Goal: Task Accomplishment & Management: Use online tool/utility

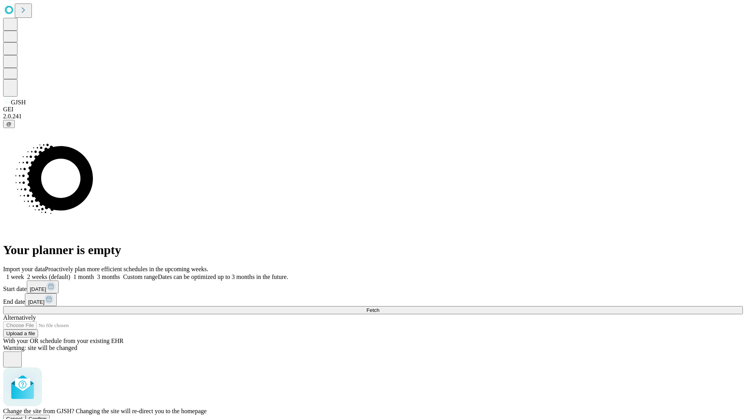
click at [47, 416] on span "Confirm" at bounding box center [38, 419] width 18 height 6
click at [70, 274] on label "2 weeks (default)" at bounding box center [47, 277] width 46 height 7
click at [379, 308] on span "Fetch" at bounding box center [372, 311] width 13 height 6
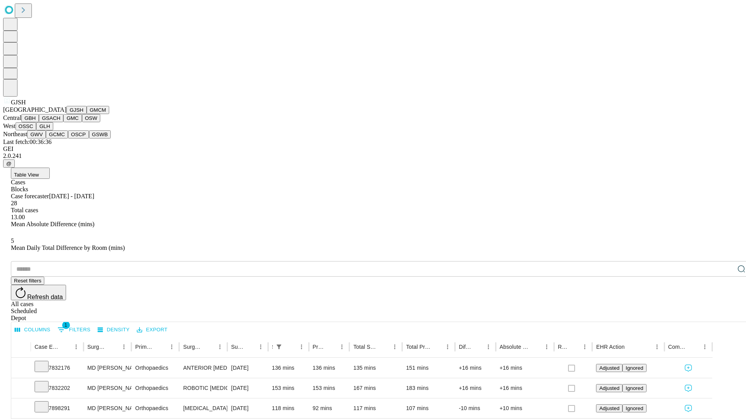
click at [87, 114] on button "GMCM" at bounding box center [98, 110] width 23 height 8
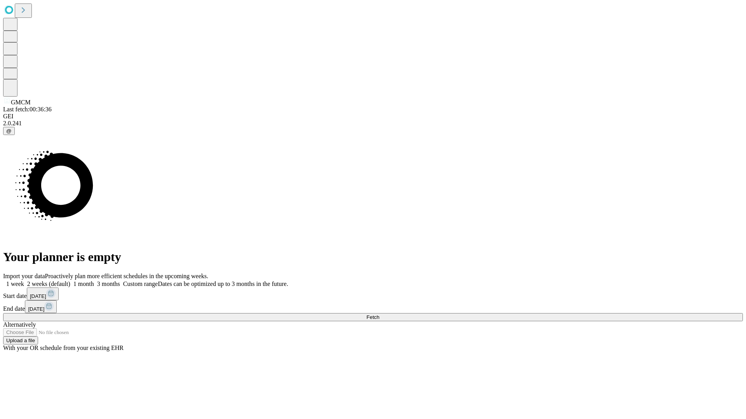
click at [70, 281] on label "2 weeks (default)" at bounding box center [47, 284] width 46 height 7
click at [379, 315] on span "Fetch" at bounding box center [372, 318] width 13 height 6
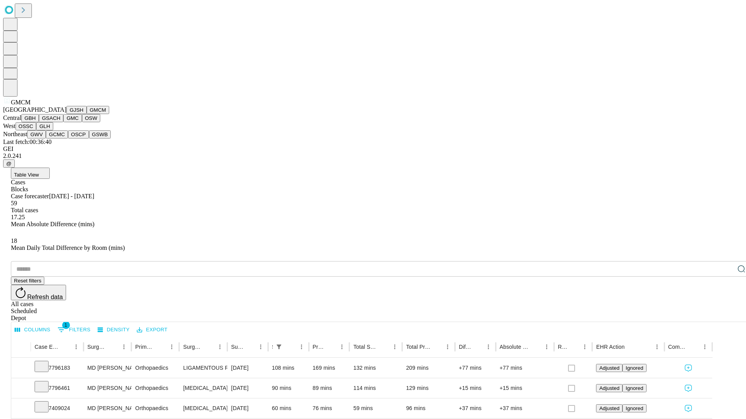
click at [39, 122] on button "GBH" at bounding box center [29, 118] width 17 height 8
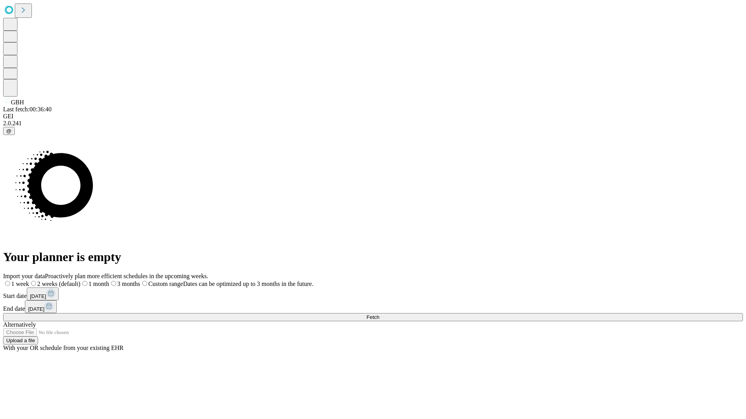
click at [80, 281] on label "2 weeks (default)" at bounding box center [54, 284] width 51 height 7
click at [379, 315] on span "Fetch" at bounding box center [372, 318] width 13 height 6
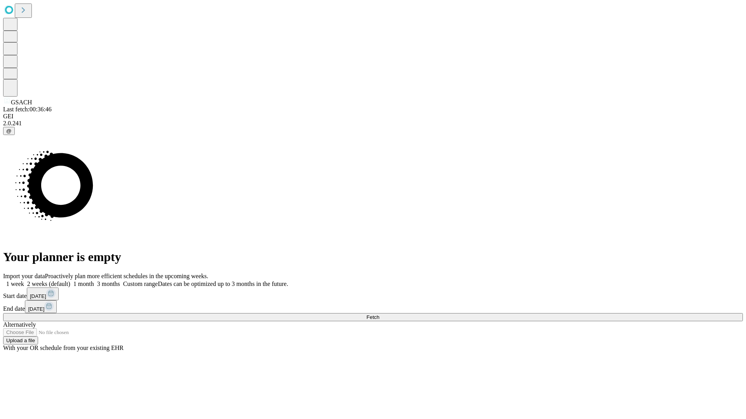
click at [70, 281] on label "2 weeks (default)" at bounding box center [47, 284] width 46 height 7
click at [379, 315] on span "Fetch" at bounding box center [372, 318] width 13 height 6
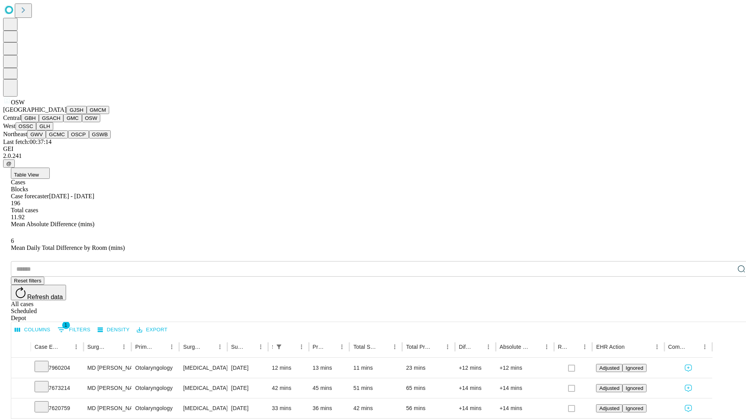
click at [37, 130] on button "OSSC" at bounding box center [26, 126] width 21 height 8
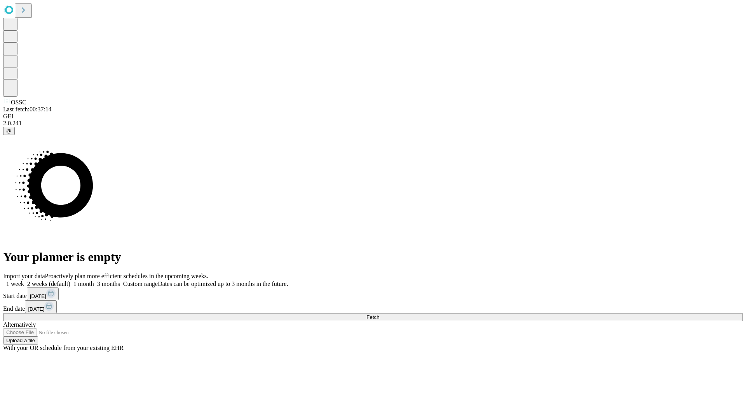
click at [70, 281] on label "2 weeks (default)" at bounding box center [47, 284] width 46 height 7
click at [379, 315] on span "Fetch" at bounding box center [372, 318] width 13 height 6
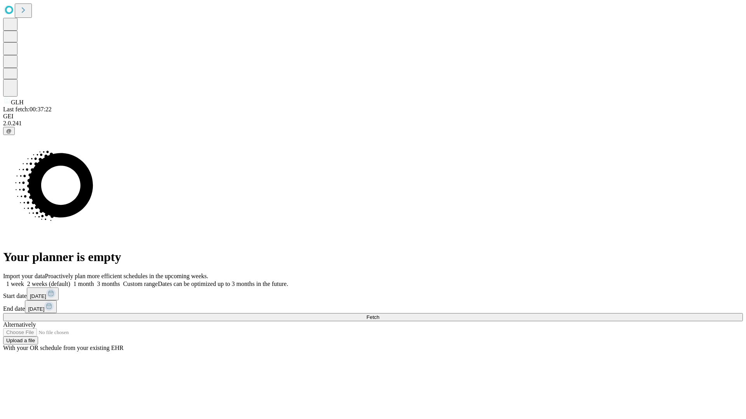
click at [379, 315] on span "Fetch" at bounding box center [372, 318] width 13 height 6
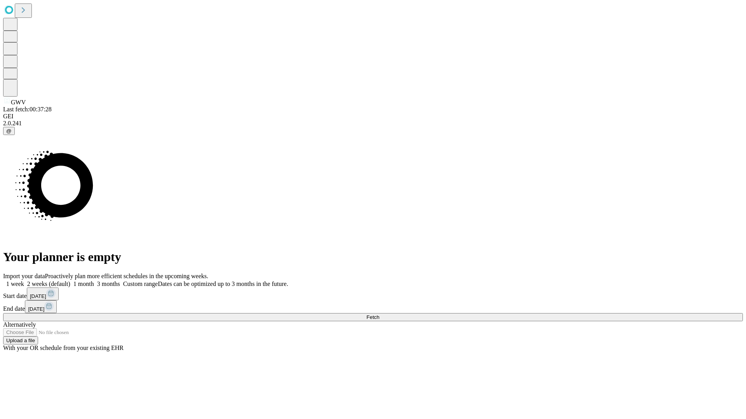
click at [70, 281] on label "2 weeks (default)" at bounding box center [47, 284] width 46 height 7
click at [379, 315] on span "Fetch" at bounding box center [372, 318] width 13 height 6
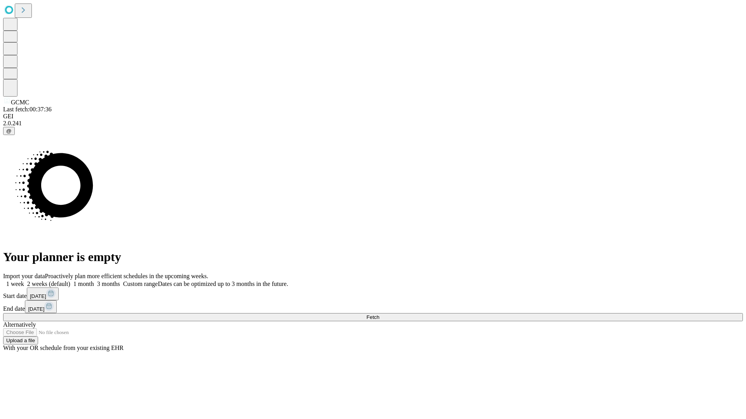
click at [70, 281] on label "2 weeks (default)" at bounding box center [47, 284] width 46 height 7
click at [379, 315] on span "Fetch" at bounding box center [372, 318] width 13 height 6
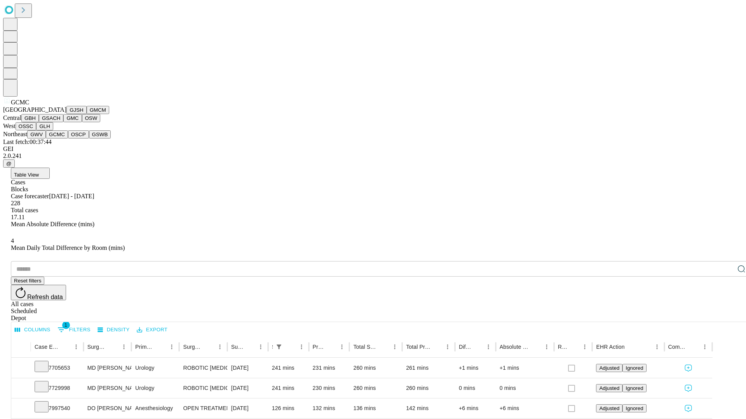
click at [68, 139] on button "OSCP" at bounding box center [78, 134] width 21 height 8
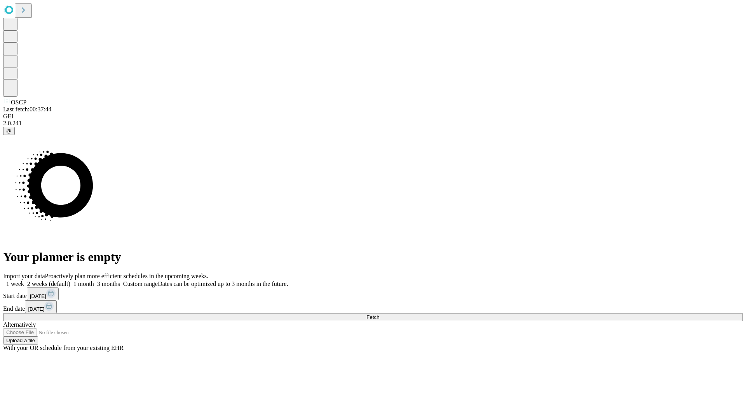
click at [70, 281] on label "2 weeks (default)" at bounding box center [47, 284] width 46 height 7
click at [379, 315] on span "Fetch" at bounding box center [372, 318] width 13 height 6
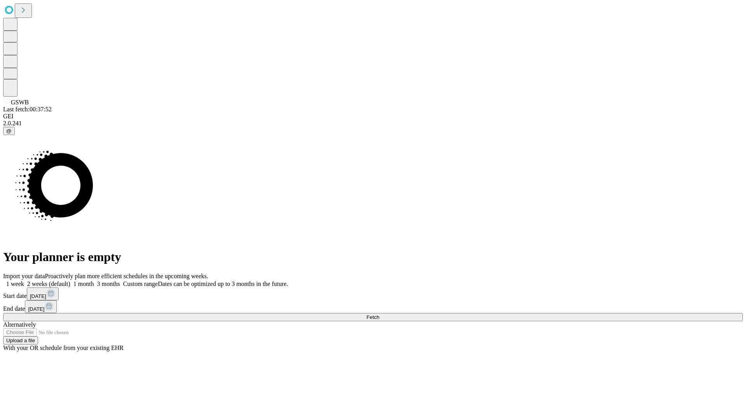
click at [70, 281] on label "2 weeks (default)" at bounding box center [47, 284] width 46 height 7
click at [379, 315] on span "Fetch" at bounding box center [372, 318] width 13 height 6
